Goal: Find specific page/section: Find specific page/section

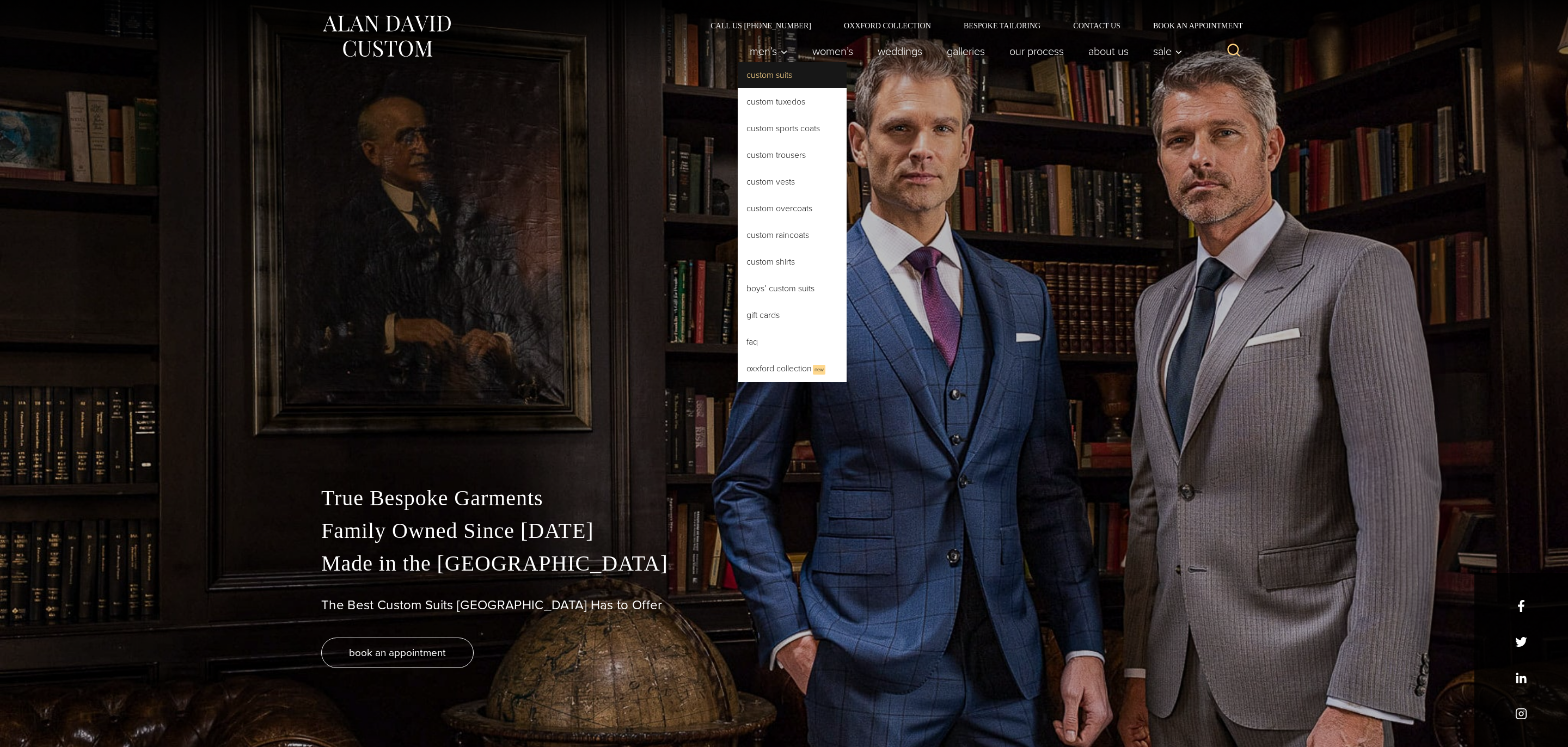
click at [769, 74] on link "Custom Suits" at bounding box center [792, 75] width 109 height 26
